Goal: Find specific page/section: Find specific page/section

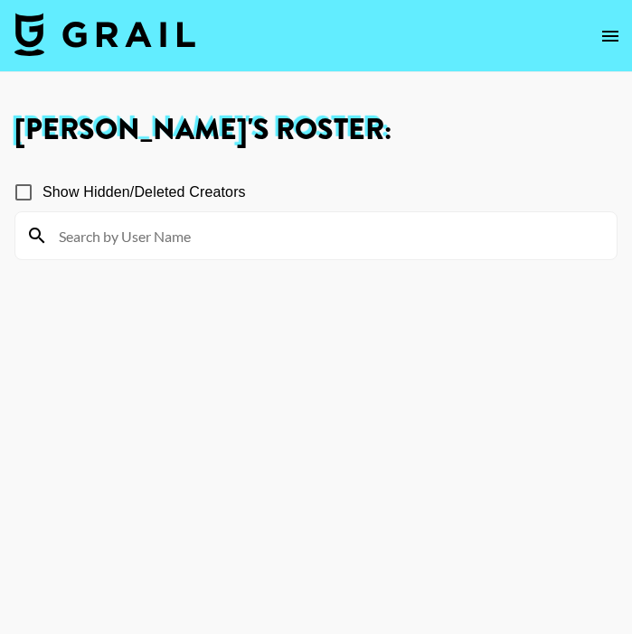
scroll to position [8558, 0]
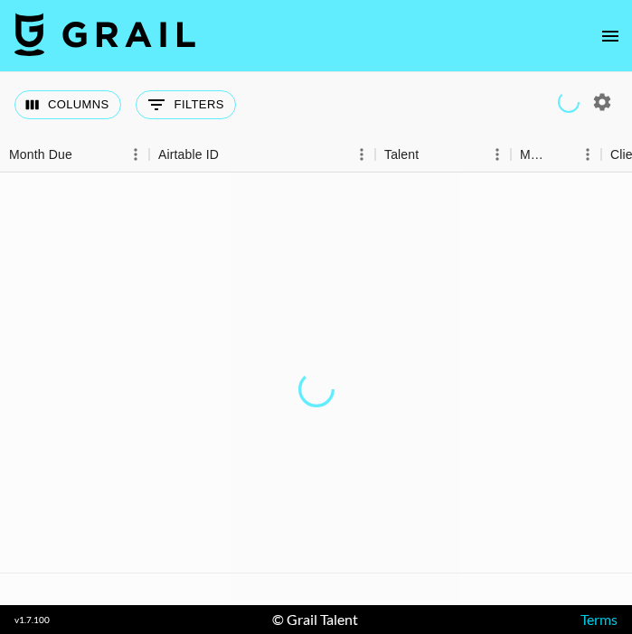
click at [605, 103] on icon "button" at bounding box center [602, 101] width 17 height 17
select select "[DATE]"
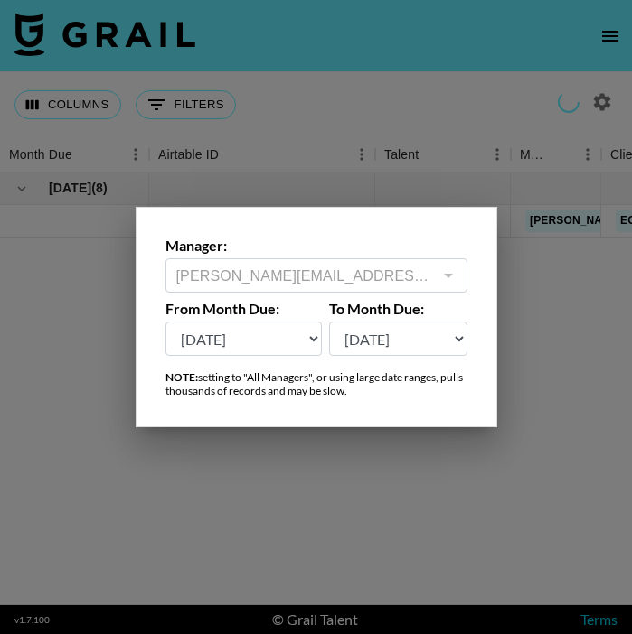
type input "[PERSON_NAME][EMAIL_ADDRESS][DOMAIN_NAME]"
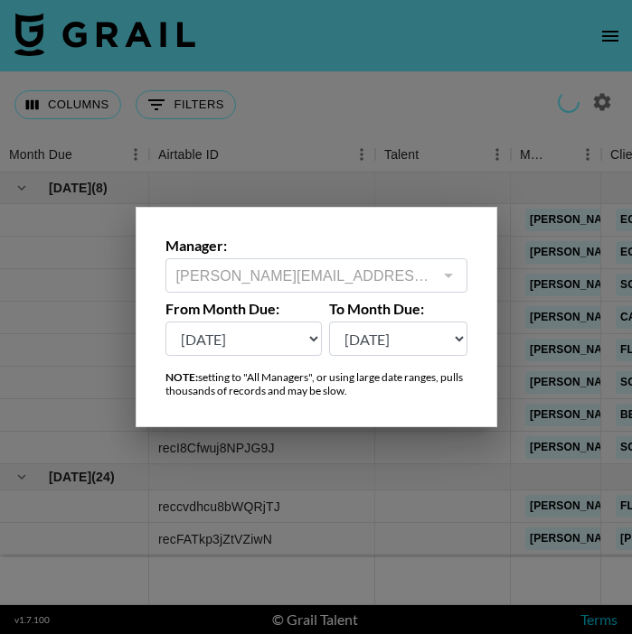
click at [493, 107] on div at bounding box center [316, 317] width 632 height 634
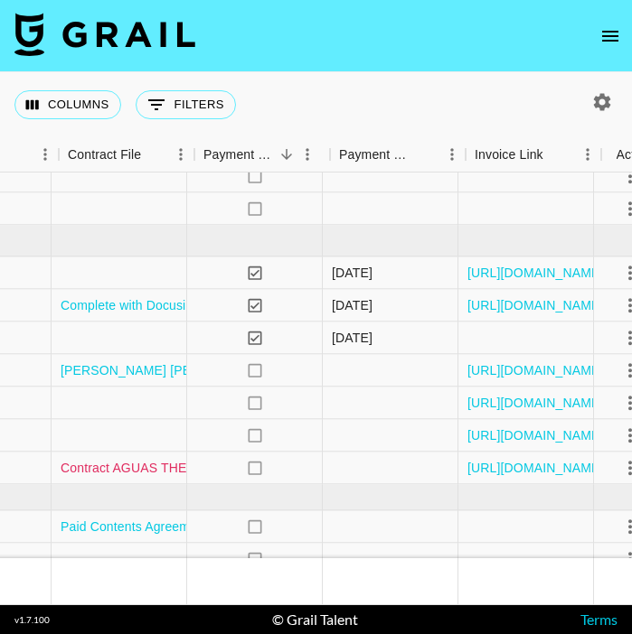
scroll to position [1046, 2327]
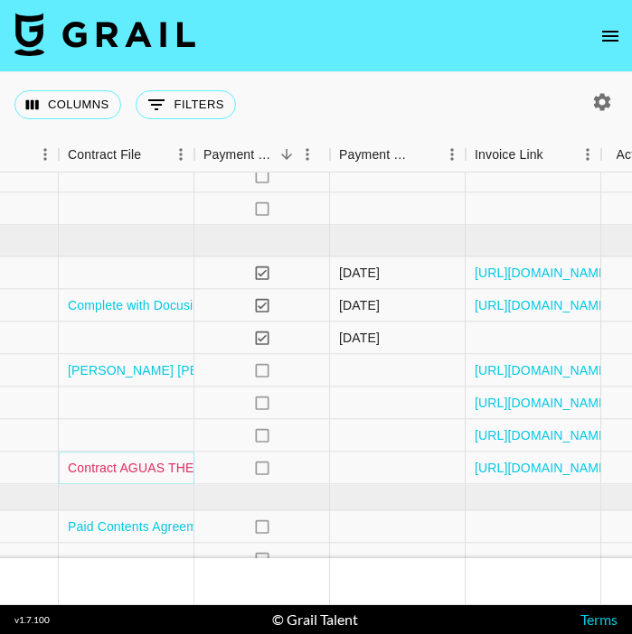
click at [134, 467] on link "Contract AGUAS THE TEROR TRAIL x @[PERSON_NAME].jovenin.pdf" at bounding box center [274, 468] width 413 height 18
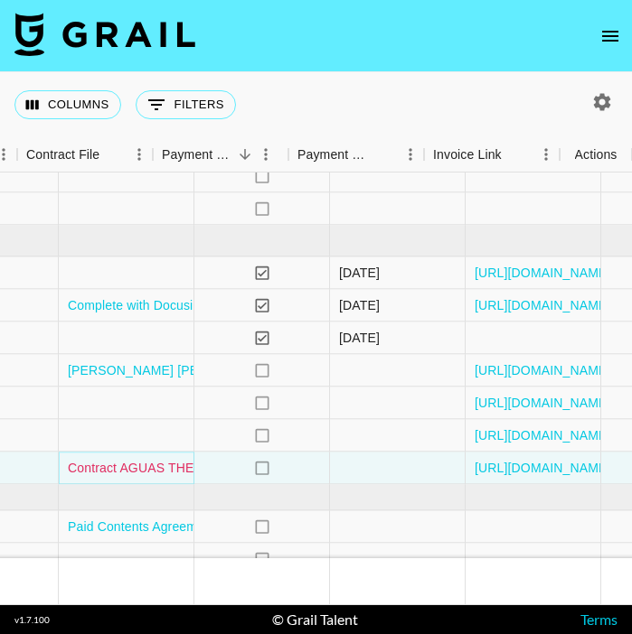
scroll to position [1046, 2369]
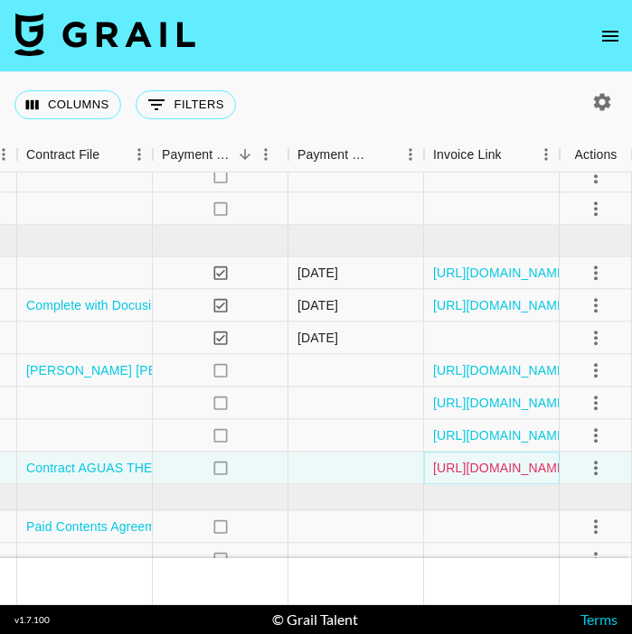
click at [492, 474] on link "[URL][DOMAIN_NAME]" at bounding box center [501, 468] width 136 height 18
